Goal: Communication & Community: Answer question/provide support

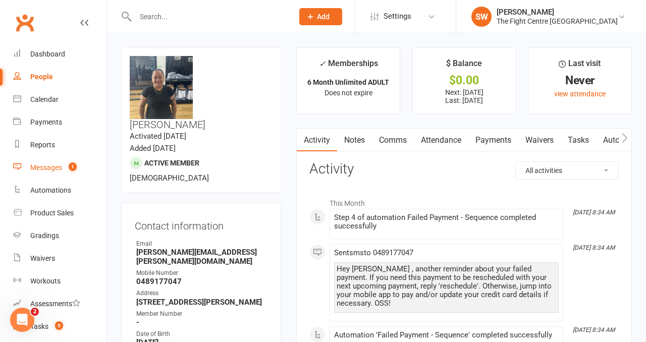
click at [58, 169] on div "Messages" at bounding box center [46, 167] width 32 height 8
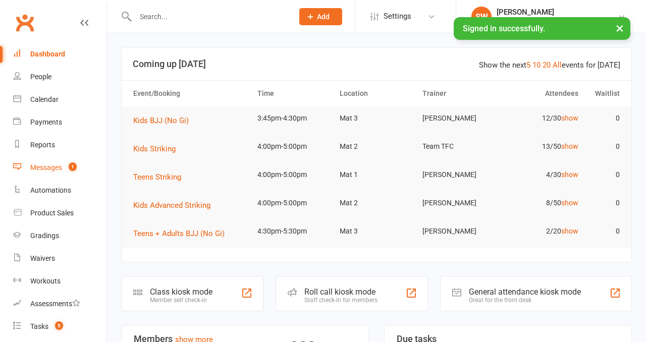
click at [66, 163] on link "Messages 1" at bounding box center [59, 167] width 93 height 23
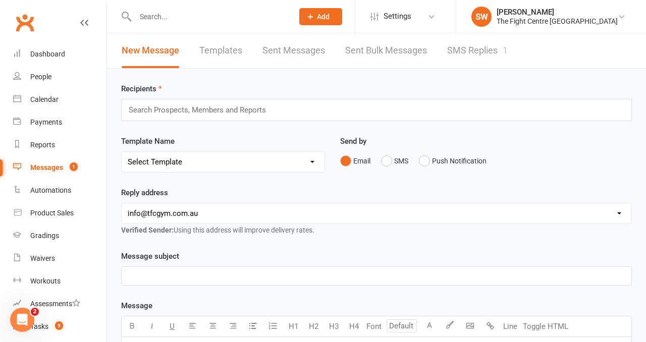
click at [497, 45] on link "SMS Replies 1" at bounding box center [477, 50] width 61 height 35
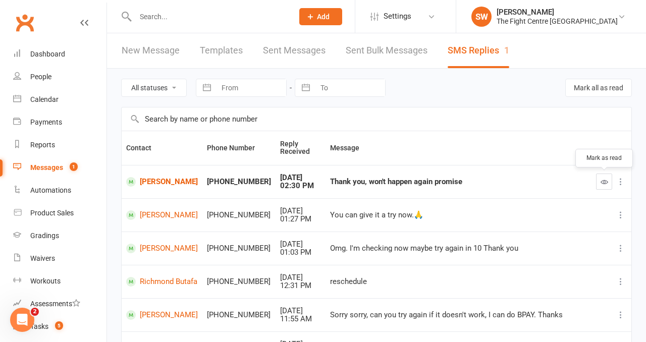
click at [599, 185] on button "button" at bounding box center [604, 182] width 16 height 16
click at [151, 177] on link "[PERSON_NAME]" at bounding box center [162, 182] width 72 height 10
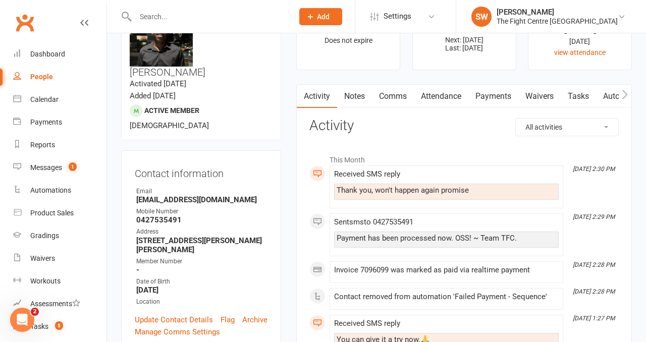
scroll to position [56, 0]
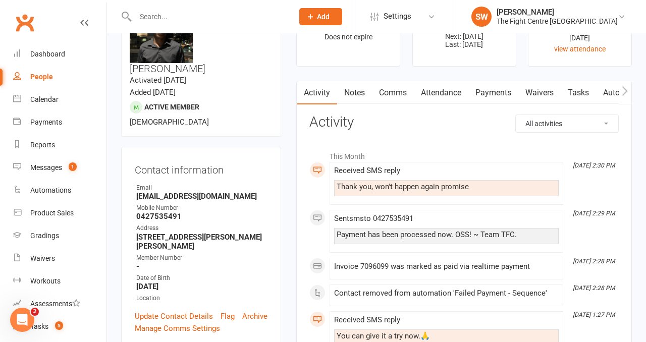
click at [401, 96] on link "Comms" at bounding box center [393, 92] width 42 height 23
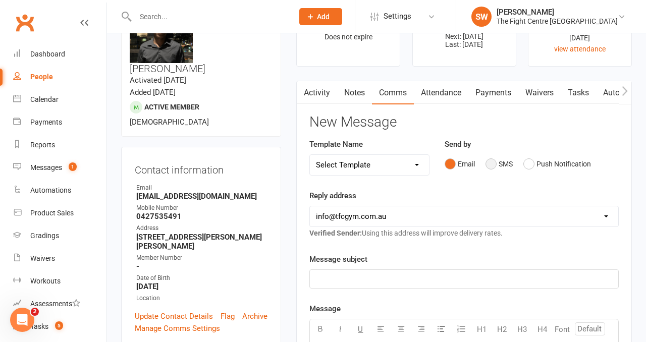
click at [499, 162] on button "SMS" at bounding box center [498, 163] width 27 height 19
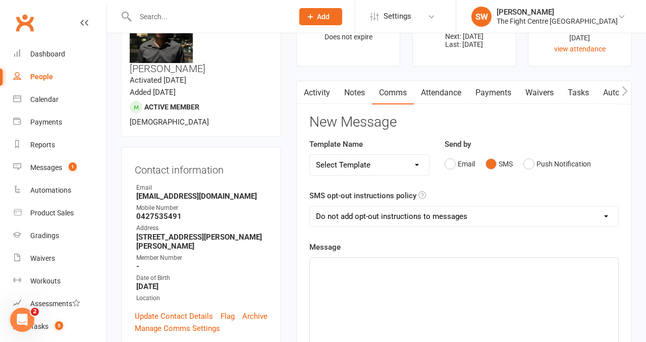
click at [471, 269] on p "﻿" at bounding box center [464, 267] width 296 height 12
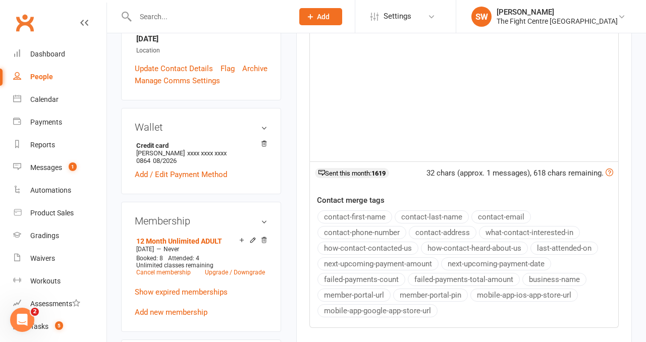
scroll to position [39, 0]
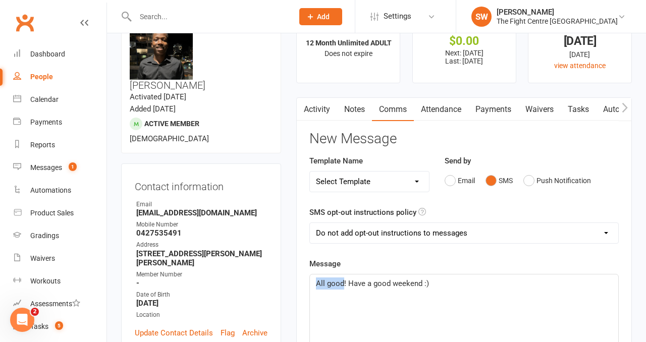
drag, startPoint x: 343, startPoint y: 281, endPoint x: 281, endPoint y: 279, distance: 62.1
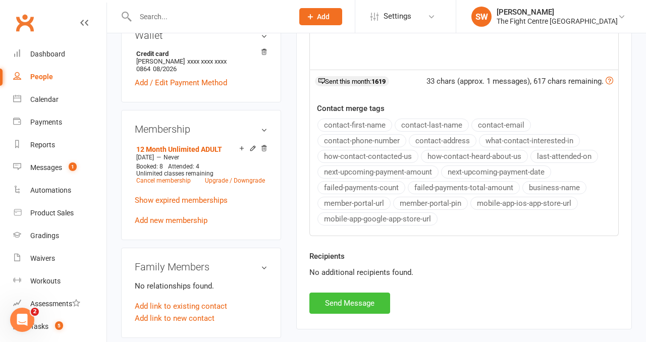
scroll to position [402, 0]
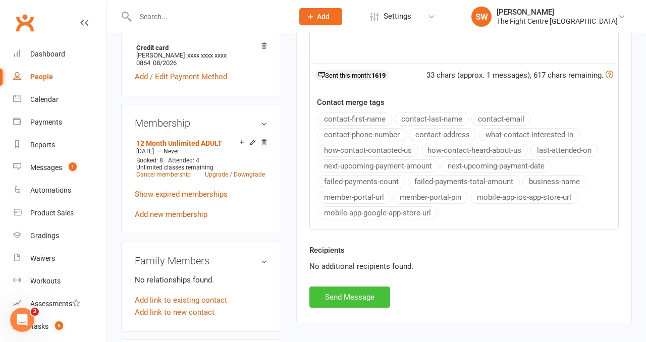
click at [330, 296] on button "Send Message" at bounding box center [349, 297] width 81 height 21
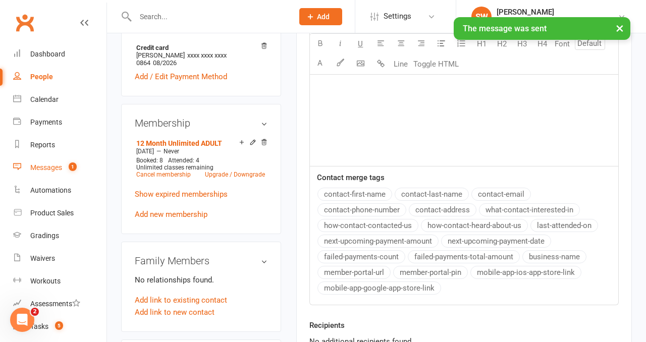
click at [72, 166] on span "1" at bounding box center [73, 166] width 8 height 9
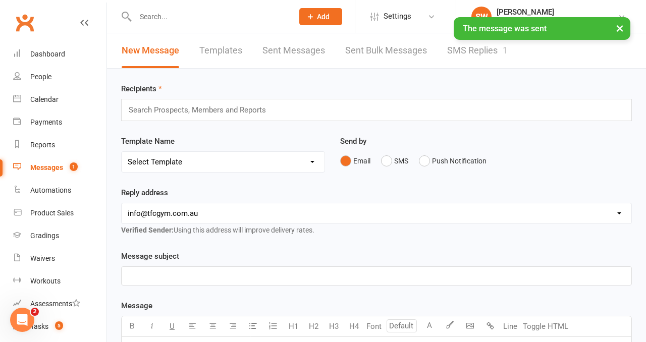
click at [478, 49] on link "SMS Replies 1" at bounding box center [477, 50] width 61 height 35
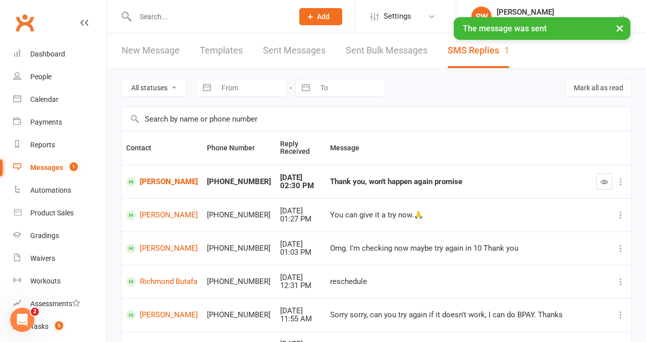
click at [598, 182] on button "button" at bounding box center [604, 182] width 16 height 16
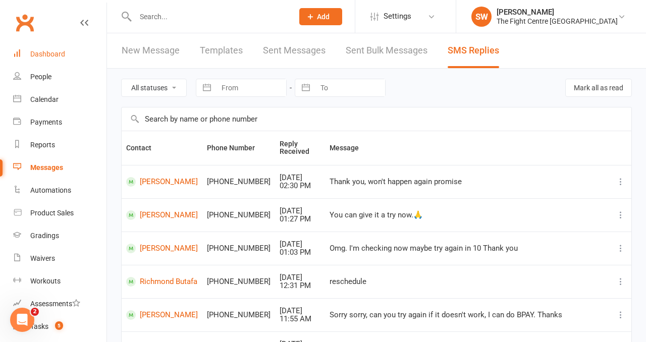
click at [42, 49] on link "Dashboard" at bounding box center [59, 54] width 93 height 23
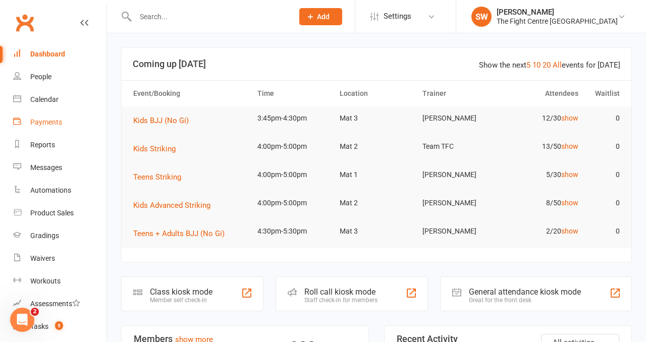
click at [51, 114] on link "Payments" at bounding box center [59, 122] width 93 height 23
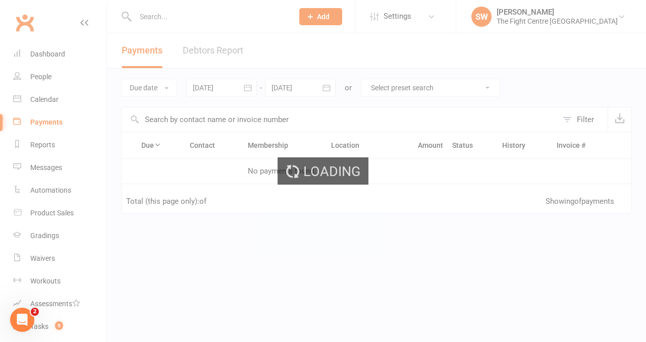
click at [197, 46] on div "Loading" at bounding box center [323, 171] width 646 height 342
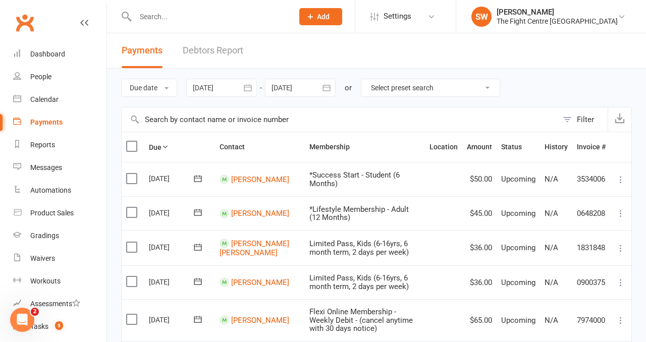
click at [219, 55] on link "Debtors Report" at bounding box center [213, 50] width 61 height 35
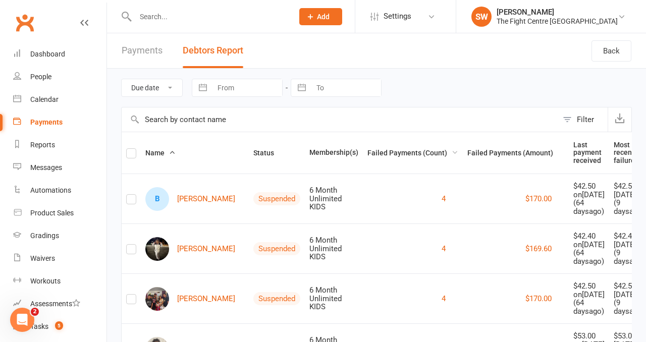
click at [381, 151] on span "Failed Payments (Count)" at bounding box center [412, 153] width 91 height 8
